Goal: Transaction & Acquisition: Purchase product/service

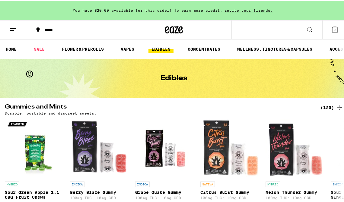
click at [45, 30] on div "*****" at bounding box center [74, 29] width 65 height 4
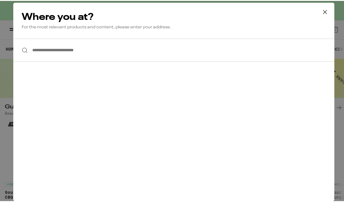
click at [59, 51] on input "**********" at bounding box center [173, 49] width 321 height 23
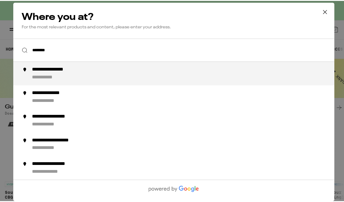
click at [67, 77] on div "**********" at bounding box center [186, 73] width 308 height 14
type input "**********"
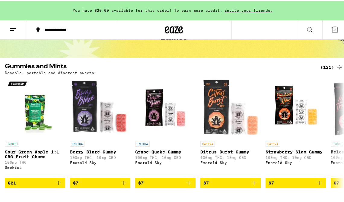
scroll to position [49, 0]
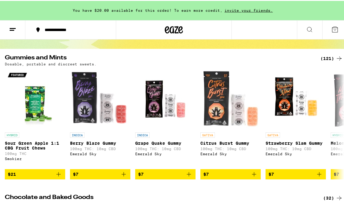
click at [328, 62] on div "Dosable, portable and discreet sweets." at bounding box center [174, 63] width 338 height 4
click at [331, 59] on div "(121)" at bounding box center [332, 57] width 22 height 7
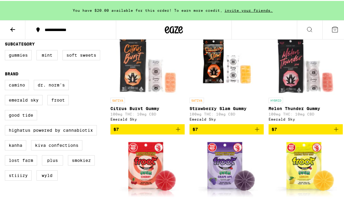
scroll to position [183, 0]
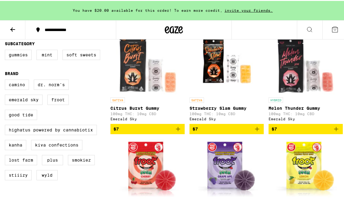
click at [23, 89] on label "Camino" at bounding box center [17, 84] width 24 height 10
click at [6, 80] on input "Camino" at bounding box center [6, 80] width 0 height 0
checkbox input "true"
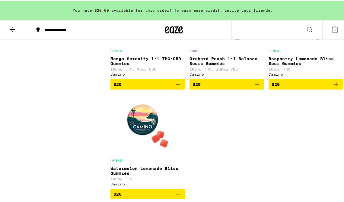
scroll to position [452, 0]
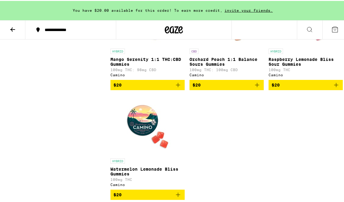
click at [334, 88] on icon "Add to bag" at bounding box center [336, 84] width 7 height 7
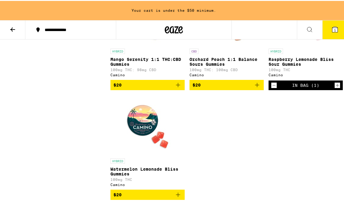
click at [335, 88] on icon "Increment" at bounding box center [337, 84] width 5 height 7
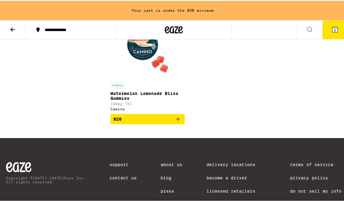
click at [177, 122] on icon "Add to bag" at bounding box center [178, 118] width 7 height 7
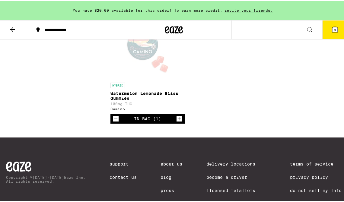
click at [177, 122] on icon "Increment" at bounding box center [179, 117] width 5 height 7
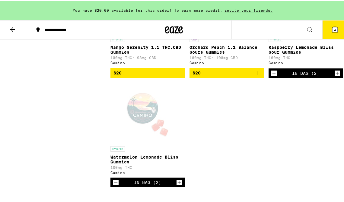
scroll to position [464, 0]
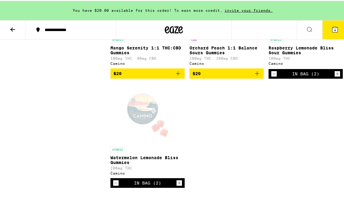
click at [12, 27] on icon at bounding box center [12, 29] width 5 height 4
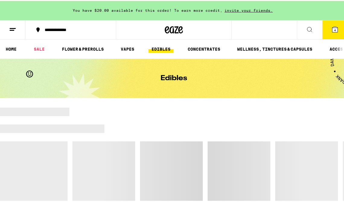
click at [12, 27] on line at bounding box center [13, 27] width 6 height 0
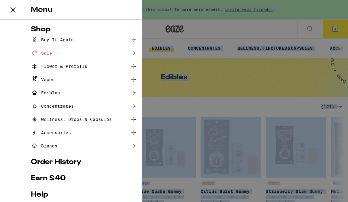
click at [12, 27] on div "Menu Shop Buy It Again Sale Flower & Prerolls Vapes Edibles Concentrates Wellne…" at bounding box center [174, 101] width 348 height 202
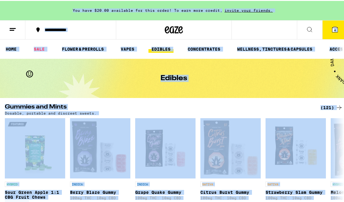
click at [70, 49] on link "FLOWER & PREROLLS" at bounding box center [83, 48] width 48 height 7
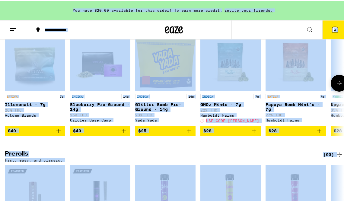
scroll to position [169, 0]
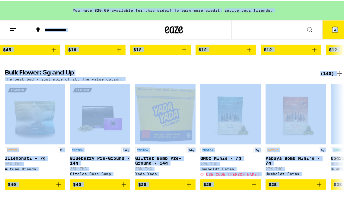
click at [321, 75] on div "(140)" at bounding box center [332, 72] width 22 height 7
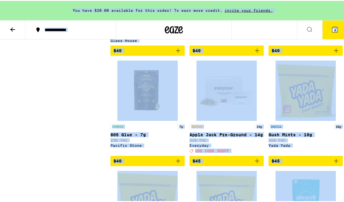
scroll to position [1255, 0]
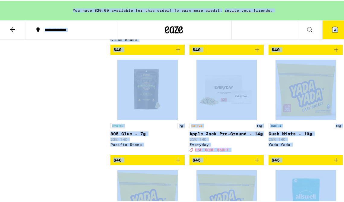
click at [311, 128] on div "INDICA 10g" at bounding box center [306, 124] width 74 height 5
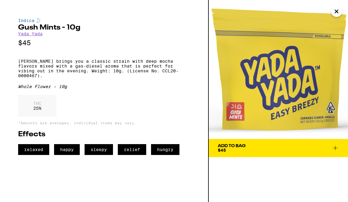
click at [338, 12] on icon "Close" at bounding box center [336, 11] width 7 height 9
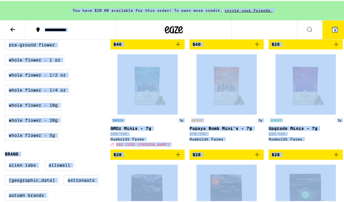
scroll to position [163, 0]
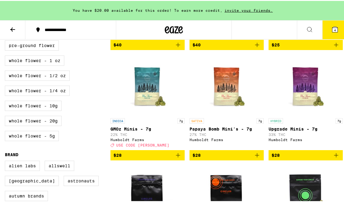
click at [56, 80] on label "Whole Flower - 1/2 oz" at bounding box center [37, 75] width 65 height 10
click at [6, 41] on input "Whole Flower - 1/2 oz" at bounding box center [6, 40] width 0 height 0
checkbox input "true"
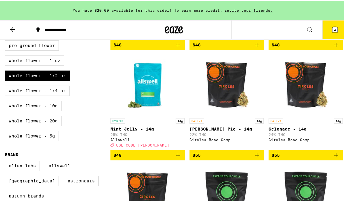
click at [66, 95] on label "Whole Flower - 1/4 oz" at bounding box center [37, 90] width 65 height 10
click at [6, 41] on input "Whole Flower - 1/4 oz" at bounding box center [6, 40] width 0 height 0
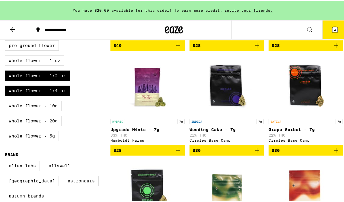
click at [66, 95] on label "Whole Flower - 1/4 oz" at bounding box center [37, 90] width 65 height 10
click at [6, 41] on input "Whole Flower - 1/4 oz" at bounding box center [6, 40] width 0 height 0
checkbox input "false"
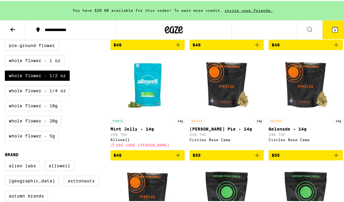
click at [50, 110] on label "Whole Flower - 10g" at bounding box center [33, 105] width 57 height 10
click at [6, 41] on input "Whole Flower - 10g" at bounding box center [6, 40] width 0 height 0
checkbox input "true"
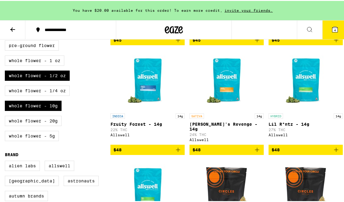
click at [52, 125] on label "Whole Flower - 20g" at bounding box center [33, 120] width 57 height 10
click at [6, 41] on input "Whole Flower - 20g" at bounding box center [6, 40] width 0 height 0
checkbox input "true"
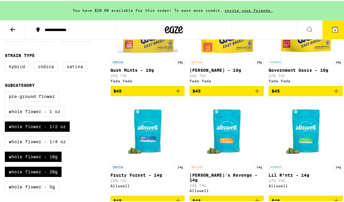
scroll to position [112, 0]
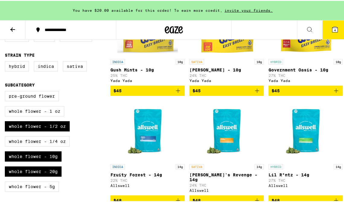
click at [334, 88] on button "$45" at bounding box center [306, 90] width 74 height 10
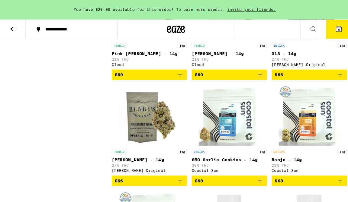
scroll to position [716, 0]
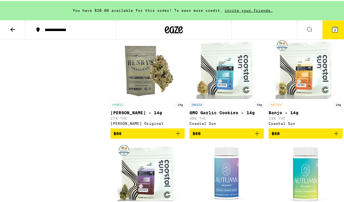
click at [332, 32] on icon at bounding box center [335, 28] width 7 height 7
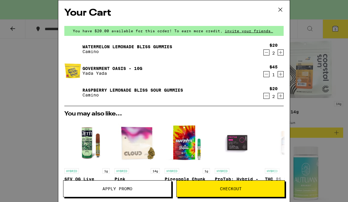
click at [278, 54] on icon "Increment" at bounding box center [280, 52] width 5 height 7
click at [278, 96] on icon "Increment" at bounding box center [280, 95] width 5 height 7
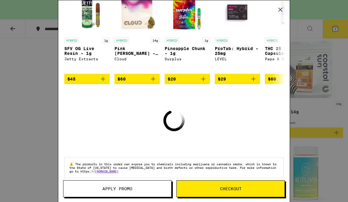
scroll to position [127, 0]
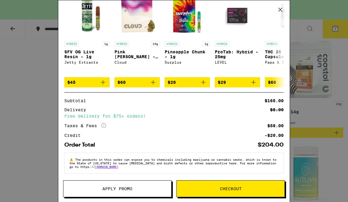
click at [204, 190] on span "Checkout" at bounding box center [231, 189] width 108 height 4
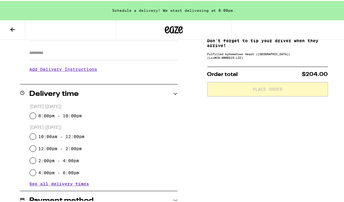
scroll to position [105, 0]
click at [33, 171] on input "4:00pm - 6:00pm" at bounding box center [33, 172] width 6 height 6
radio input "true"
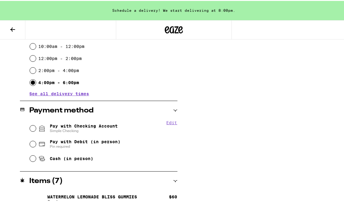
scroll to position [210, 0]
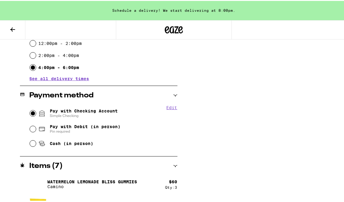
click at [33, 114] on input "Pay with Checking Account Simple Checking" at bounding box center [33, 113] width 6 height 6
radio input "true"
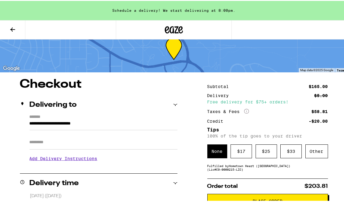
scroll to position [14, 0]
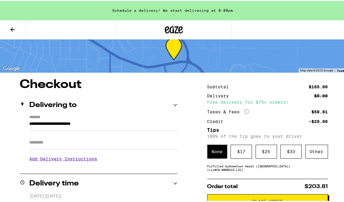
click at [318, 154] on div "Other" at bounding box center [317, 151] width 23 height 14
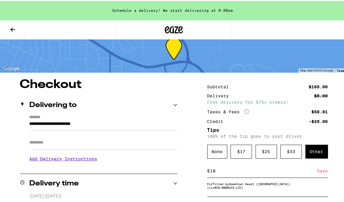
scroll to position [37, 0]
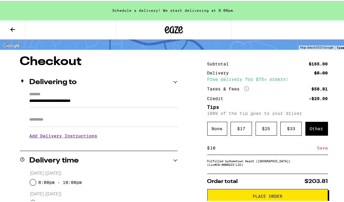
type input "10"
click at [317, 150] on div "Save" at bounding box center [322, 147] width 11 height 13
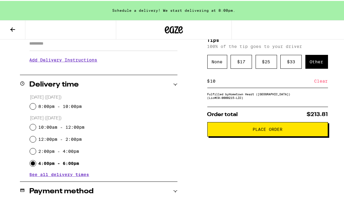
scroll to position [113, 0]
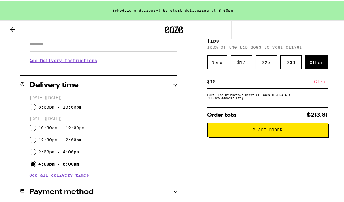
click at [268, 131] on span "Place Order" at bounding box center [268, 129] width 30 height 4
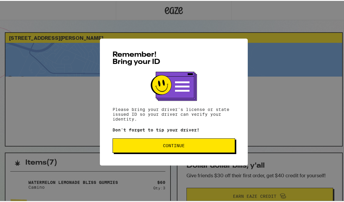
click at [160, 149] on button "Continue" at bounding box center [174, 145] width 123 height 14
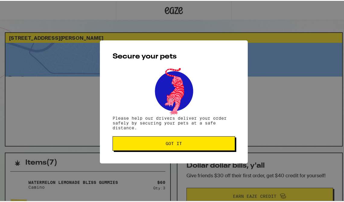
click at [161, 150] on button "Got it" at bounding box center [174, 143] width 123 height 14
